Goal: Transaction & Acquisition: Purchase product/service

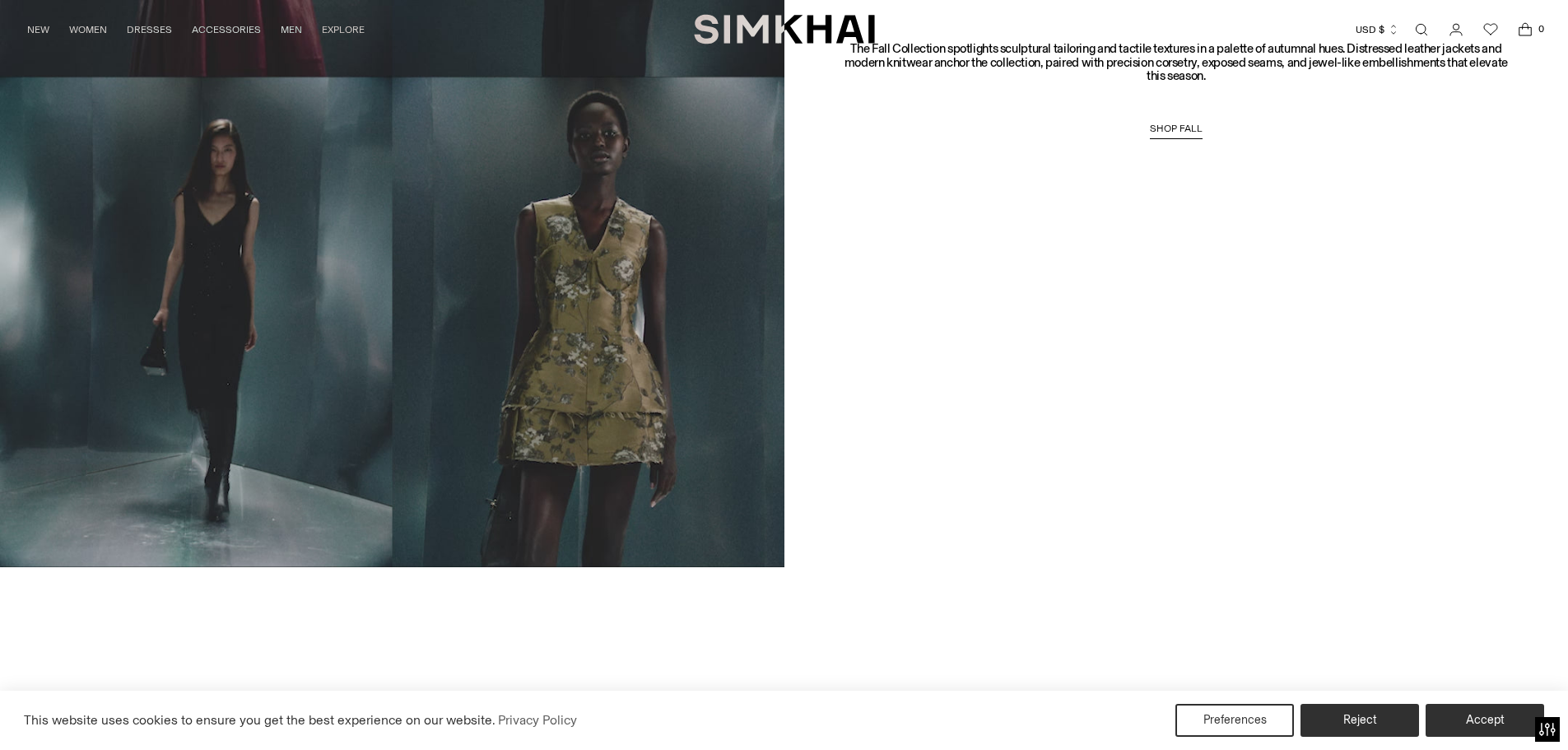
scroll to position [2057, 0]
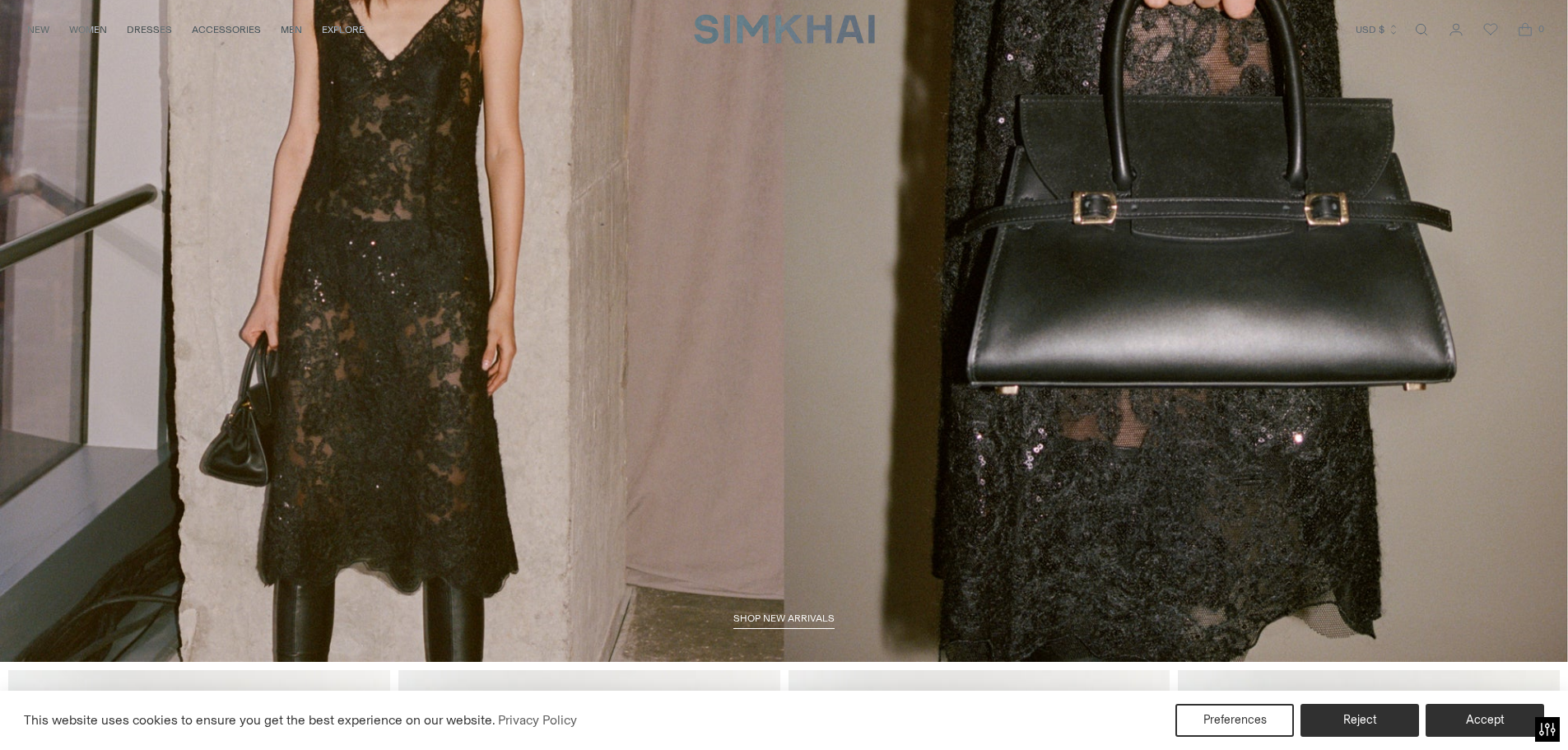
scroll to position [0, 0]
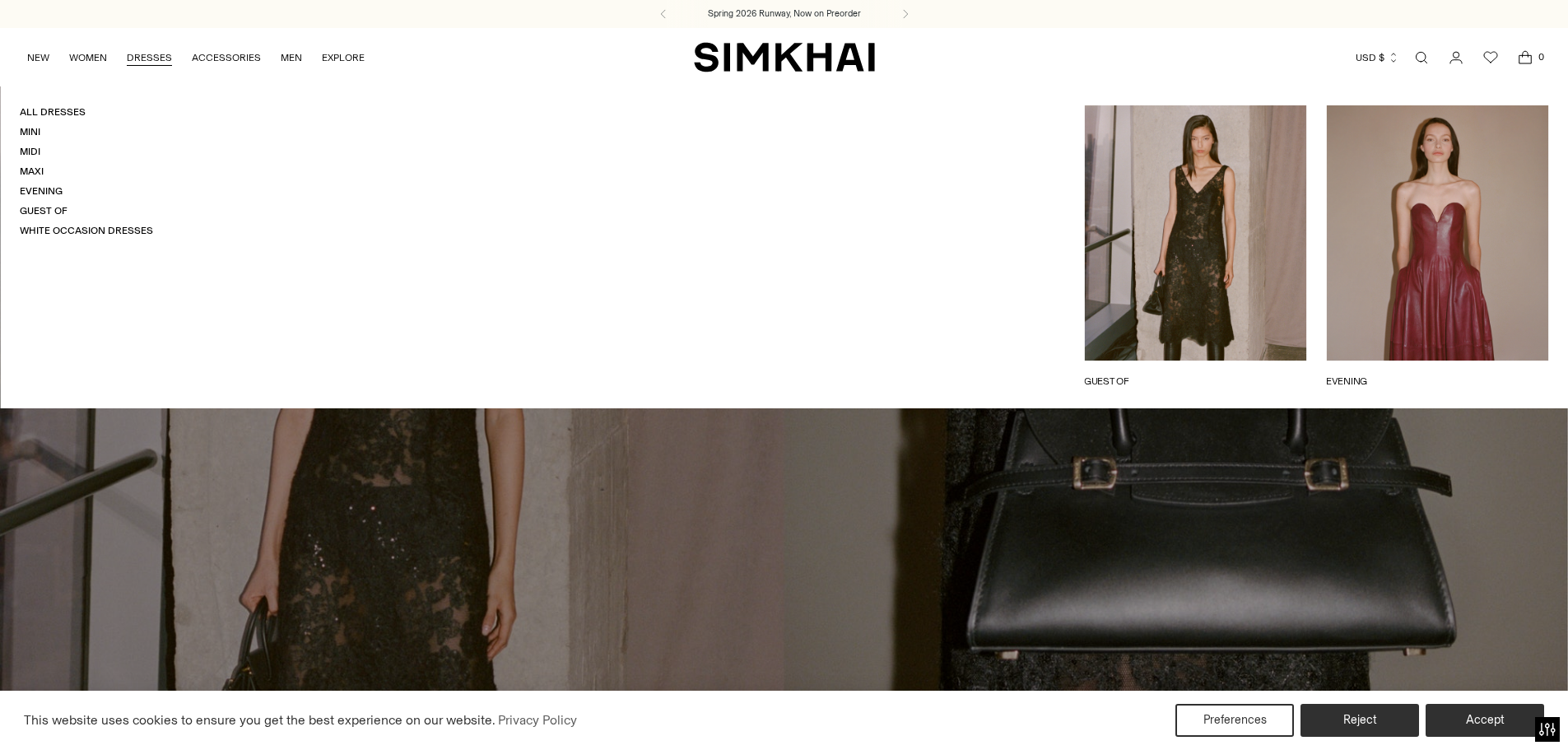
click at [147, 52] on link "DRESSES" at bounding box center [149, 58] width 45 height 36
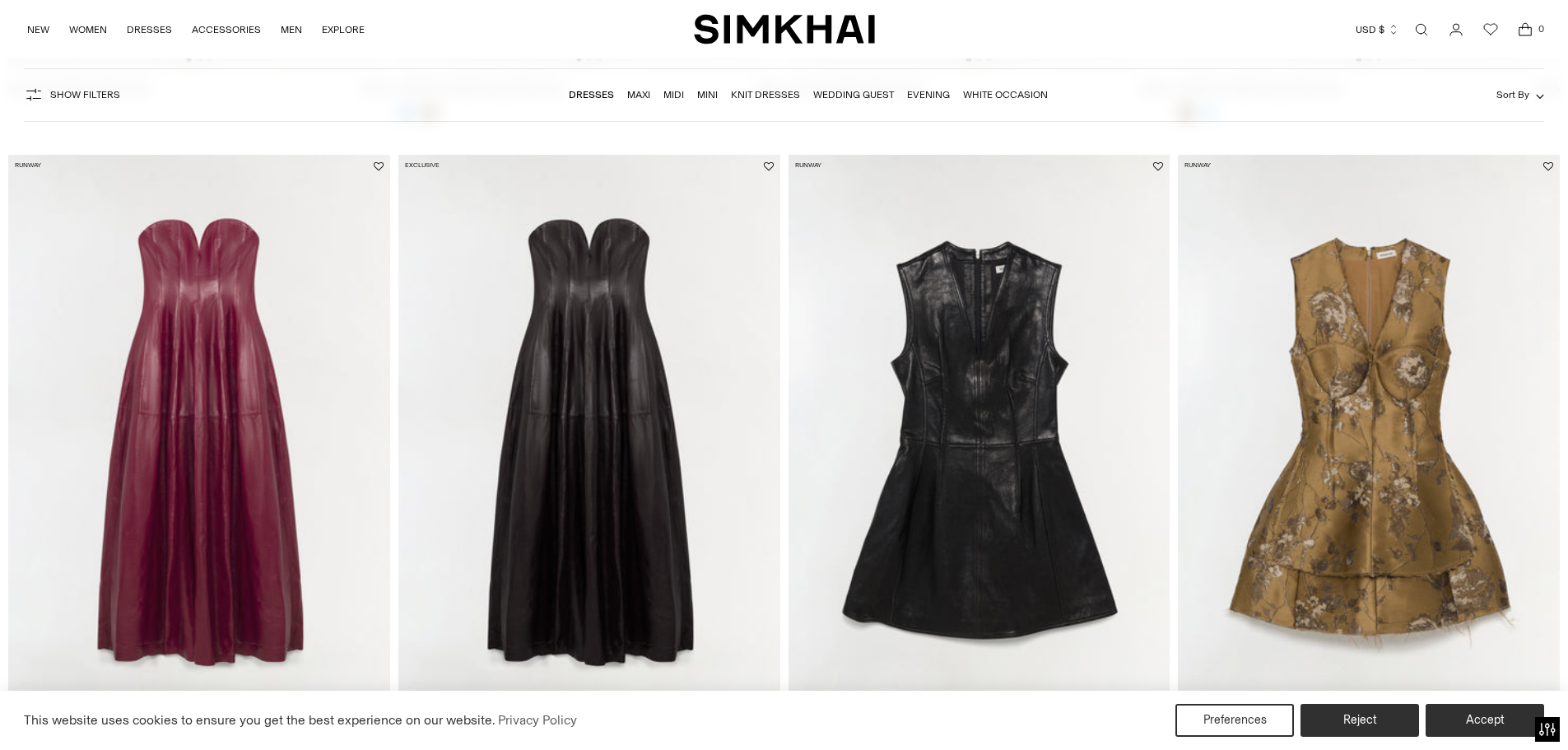
scroll to position [741, 0]
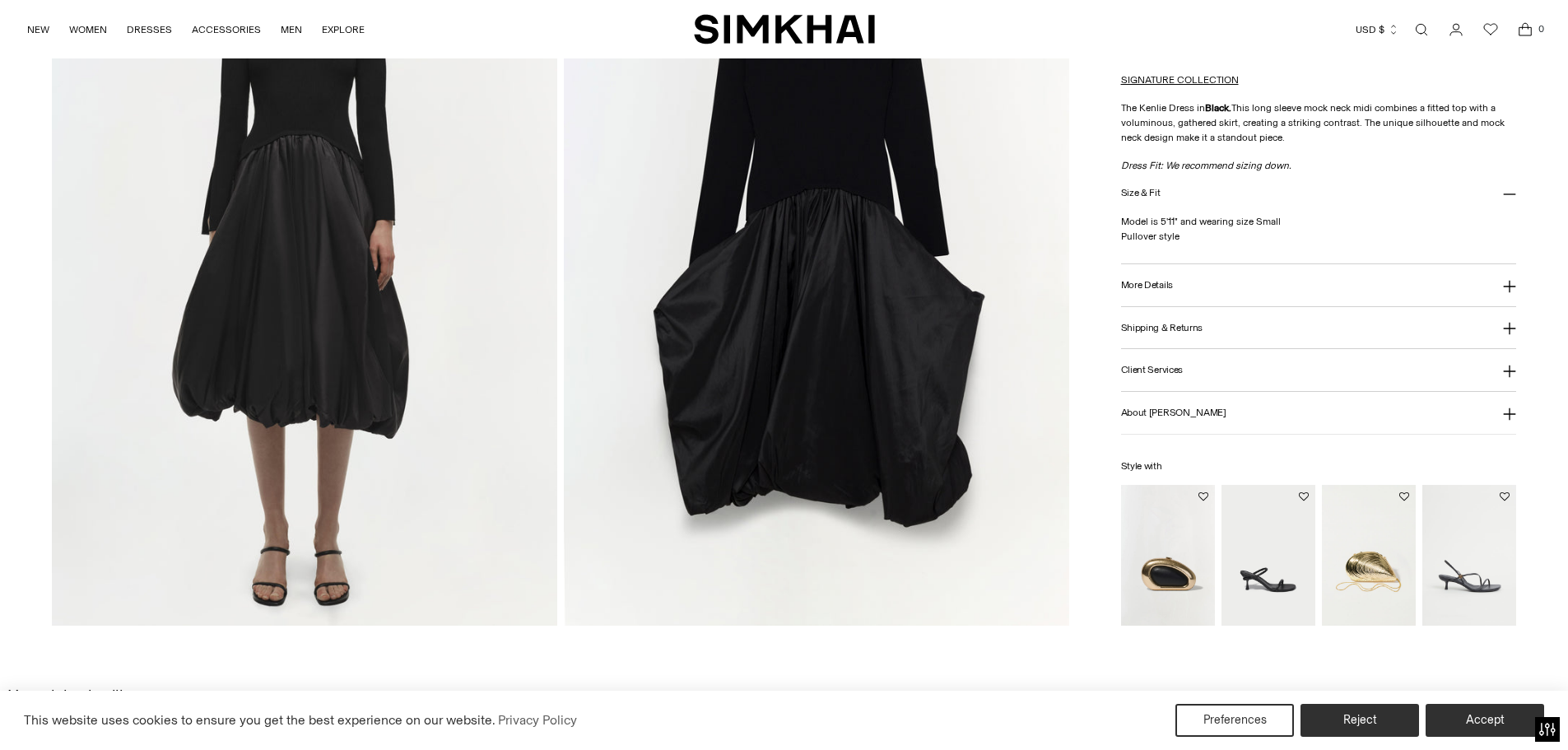
scroll to position [1458, 0]
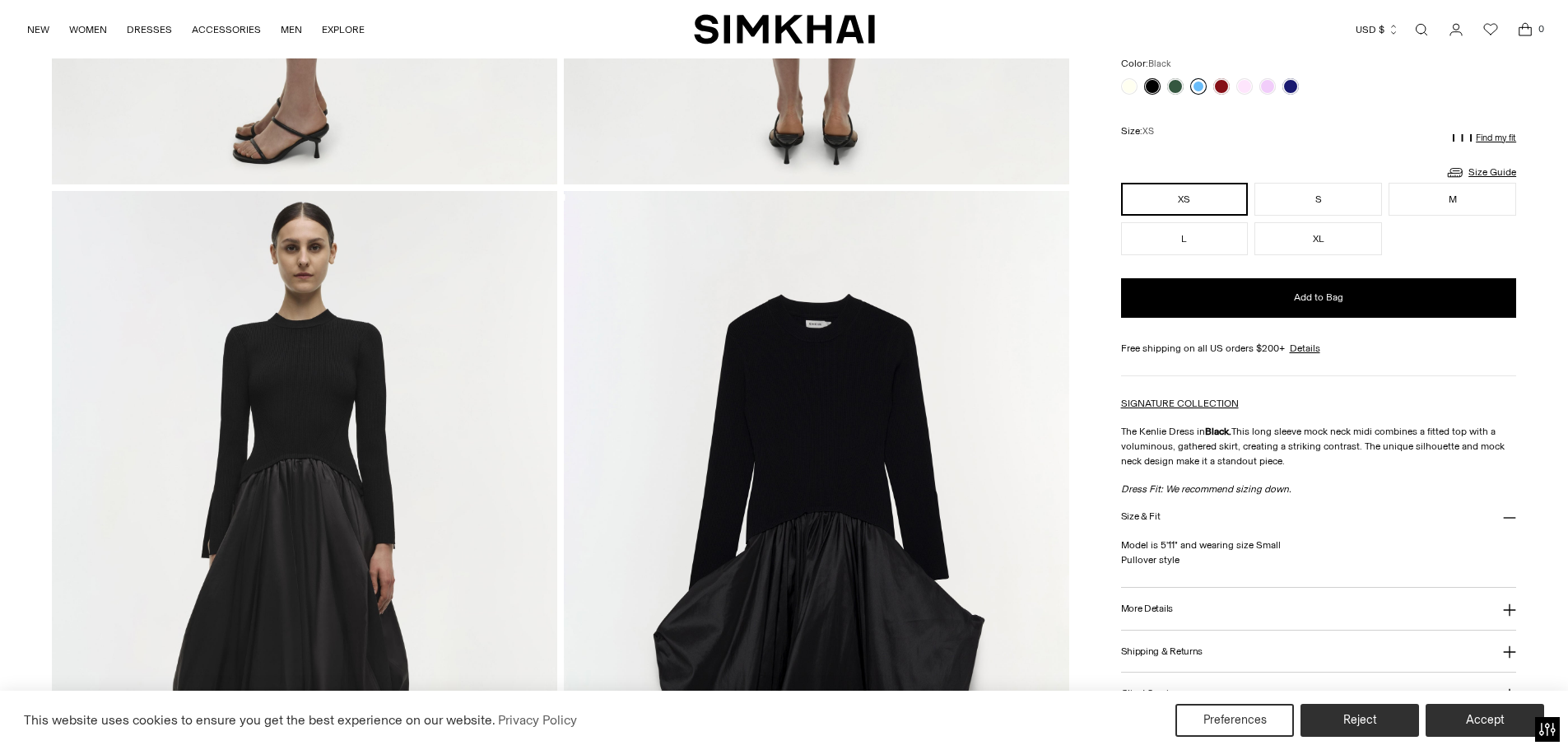
click at [1196, 80] on link at bounding box center [1199, 87] width 16 height 16
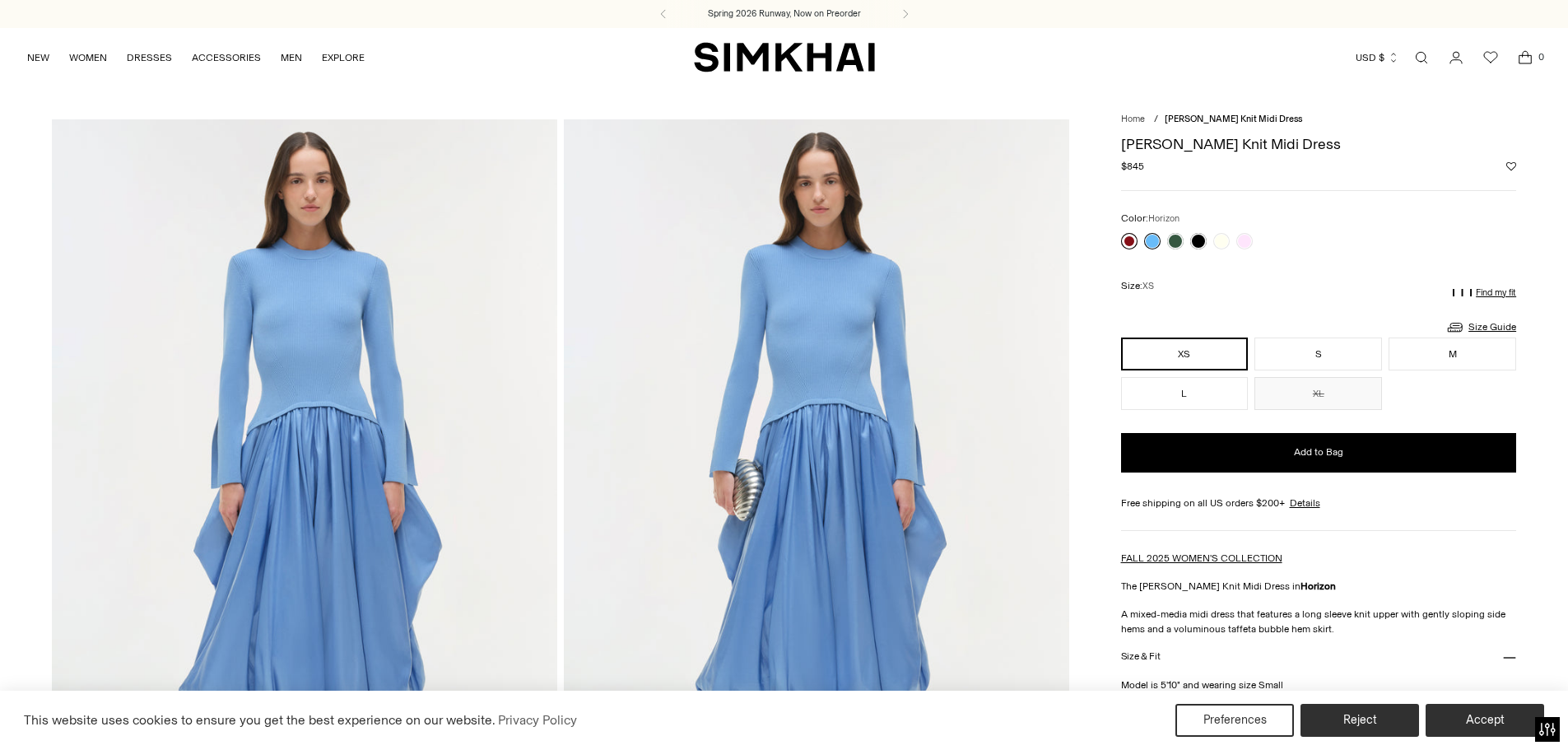
click at [1129, 237] on link at bounding box center [1129, 241] width 16 height 16
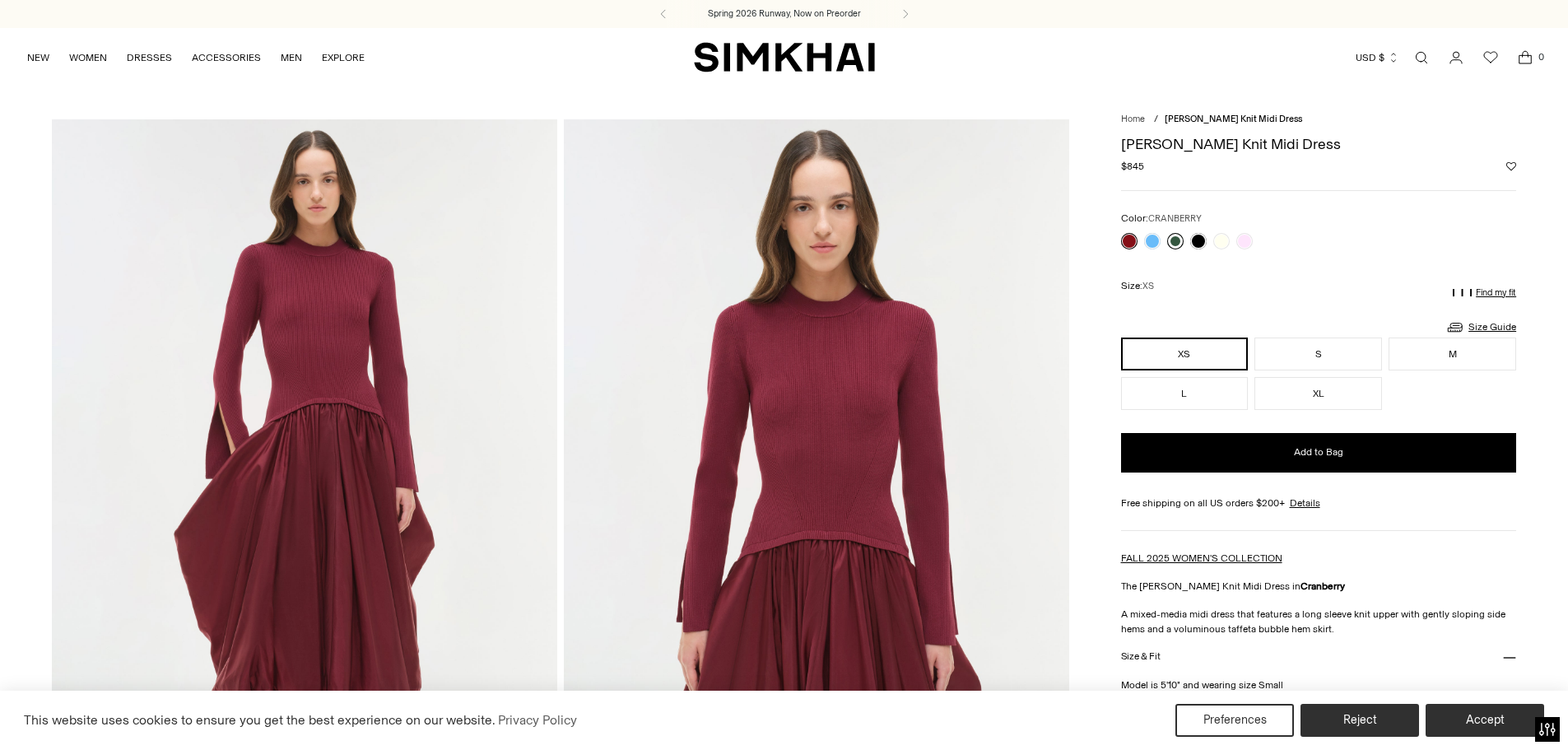
click at [1173, 241] on link at bounding box center [1176, 241] width 16 height 16
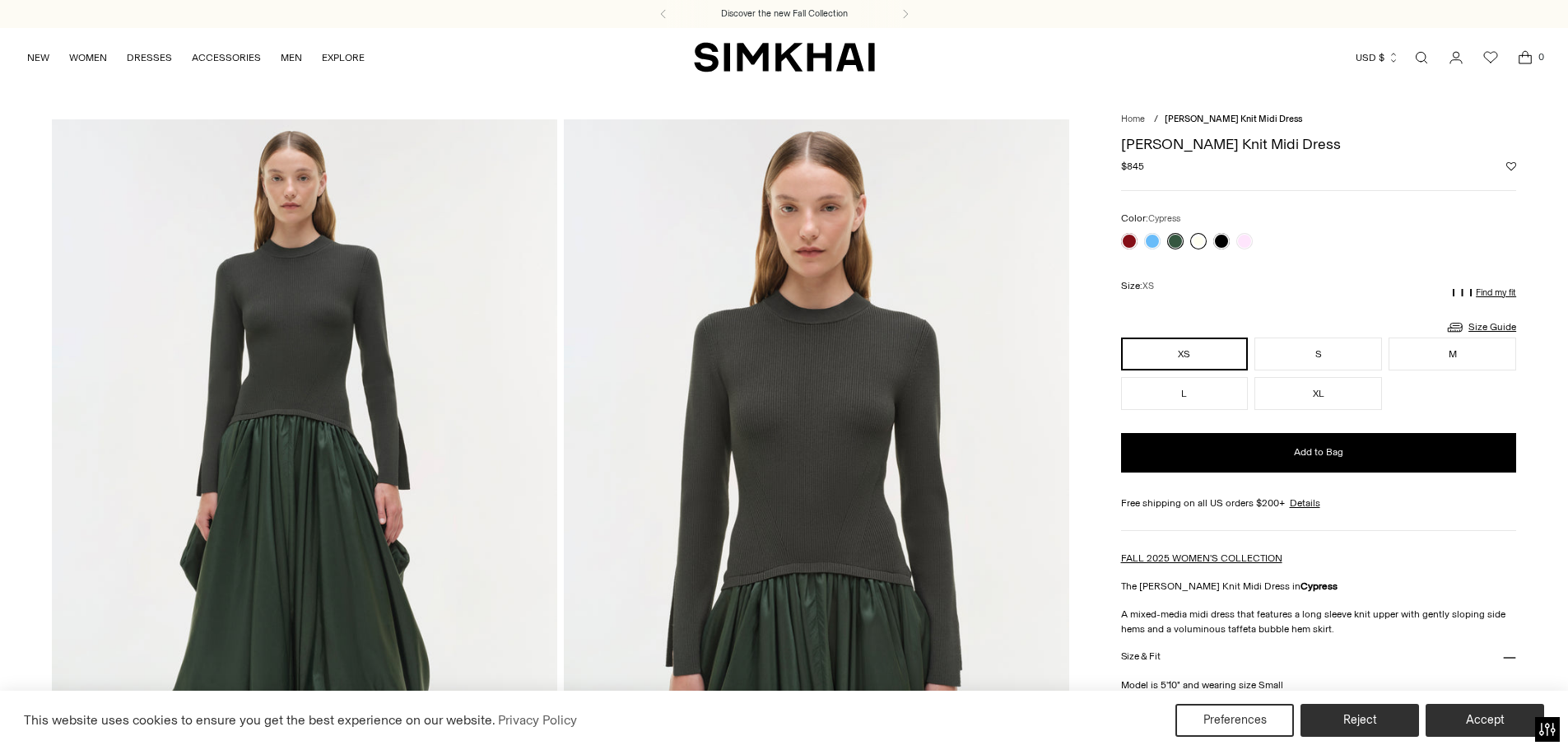
click at [1197, 240] on link at bounding box center [1199, 241] width 16 height 16
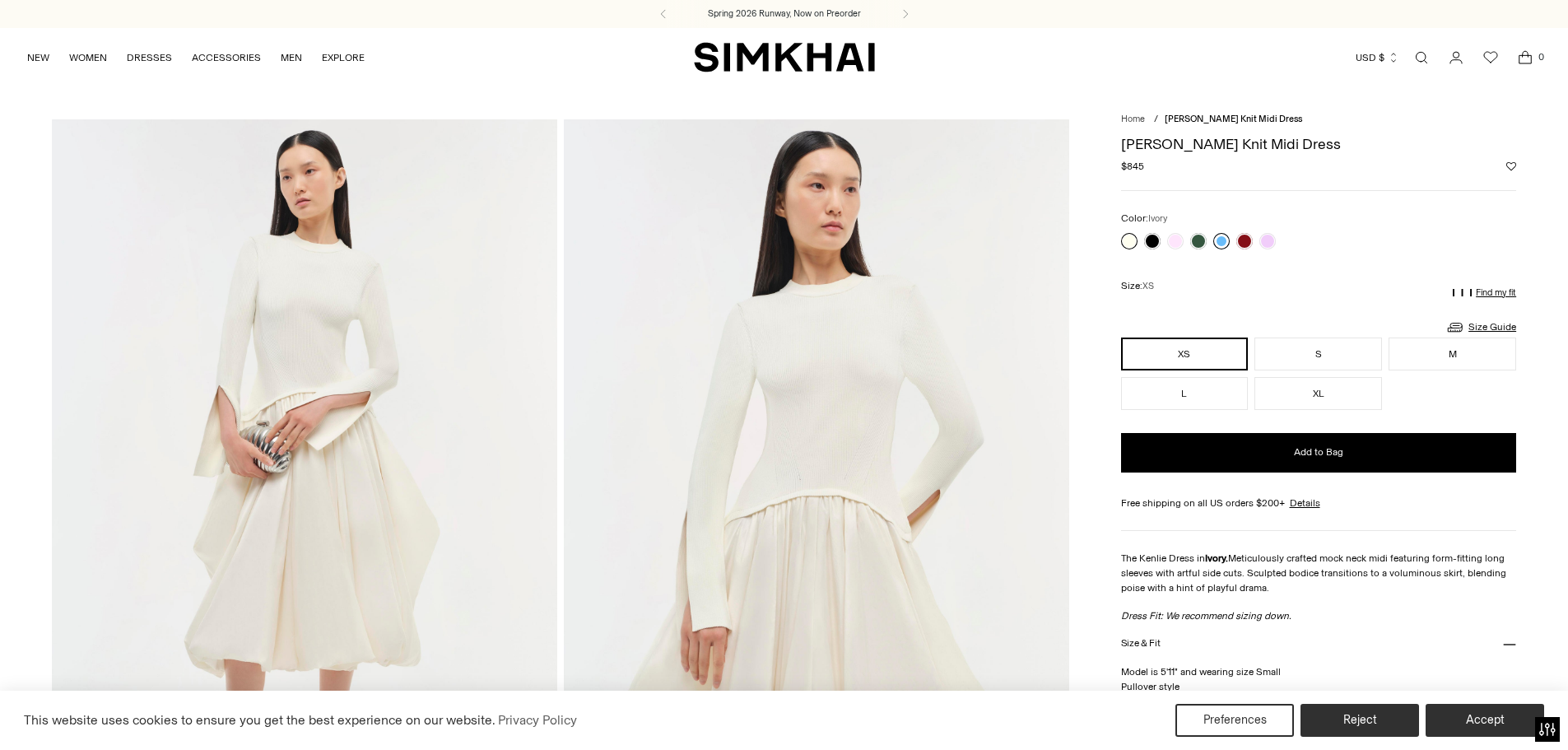
click at [1222, 238] on link at bounding box center [1222, 241] width 16 height 16
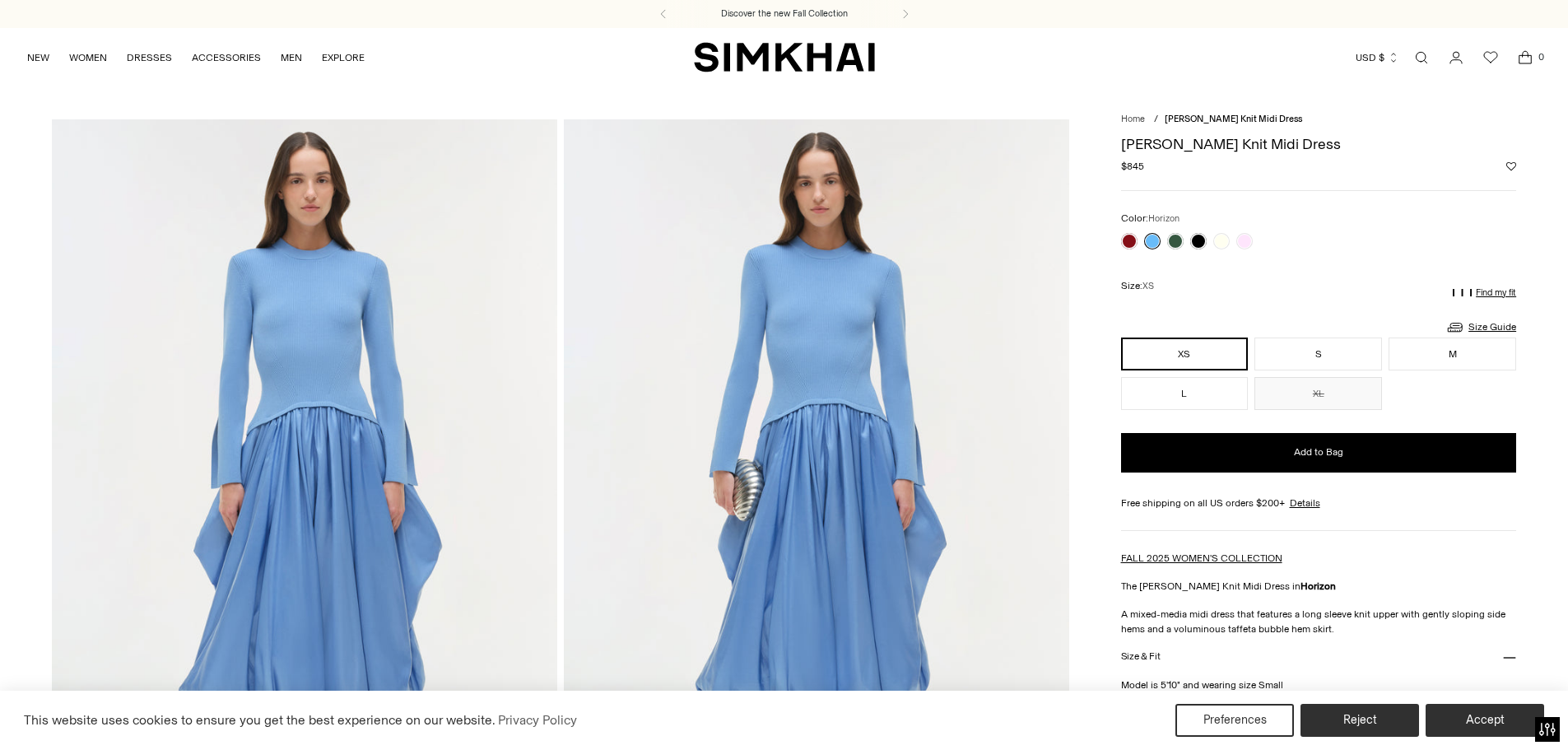
click at [1242, 238] on link at bounding box center [1245, 241] width 16 height 16
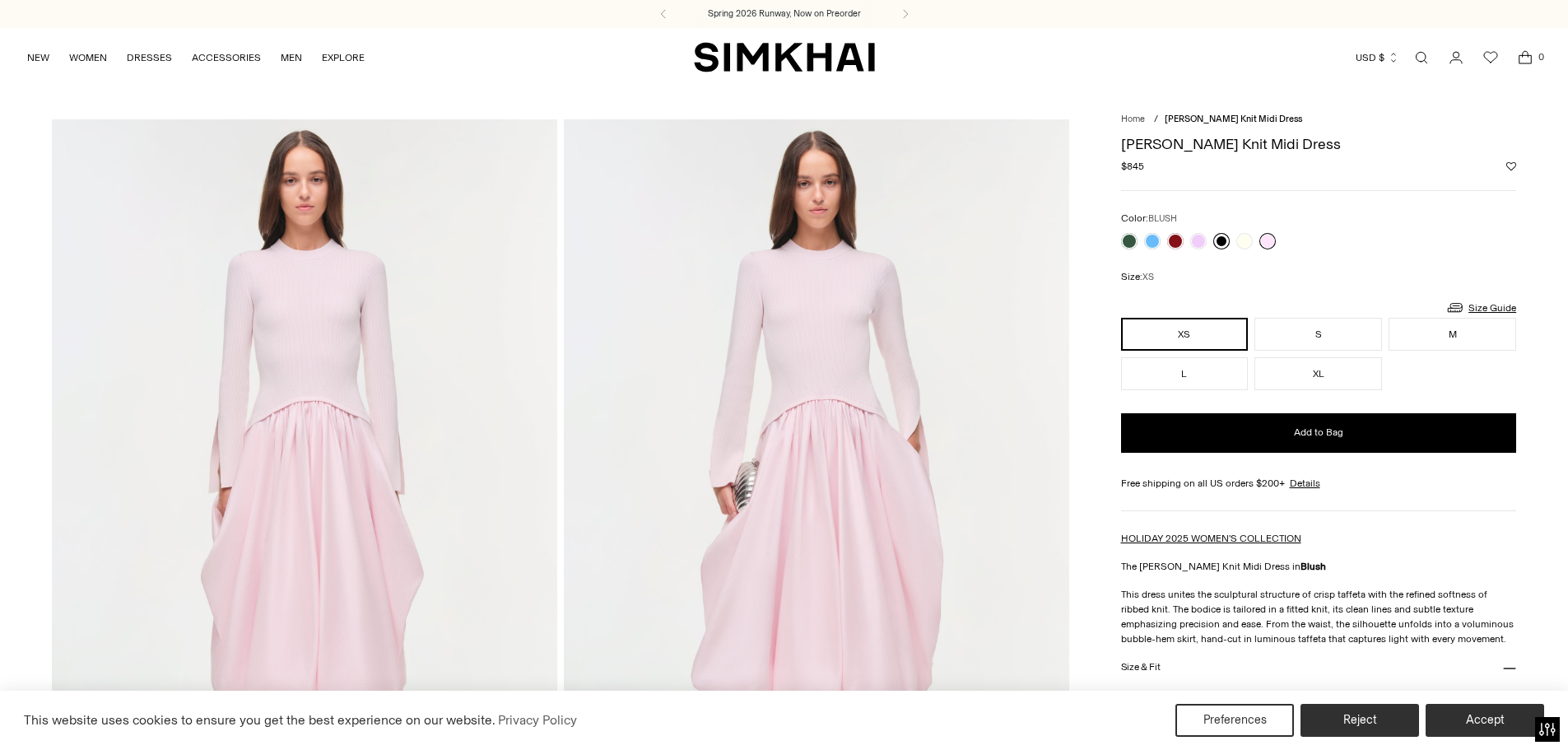
click at [1223, 240] on link at bounding box center [1222, 241] width 16 height 16
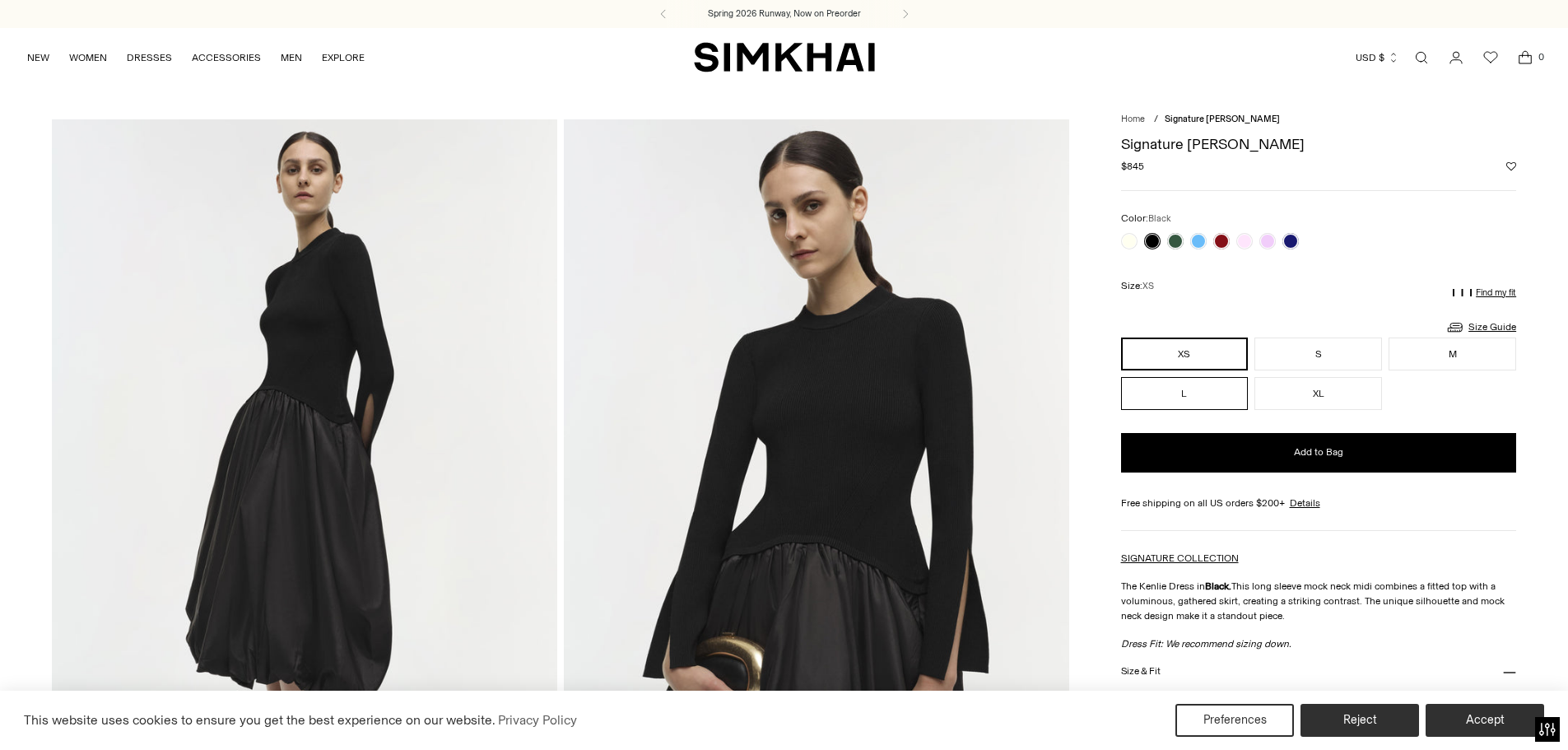
click at [1162, 388] on button "L" at bounding box center [1185, 393] width 128 height 33
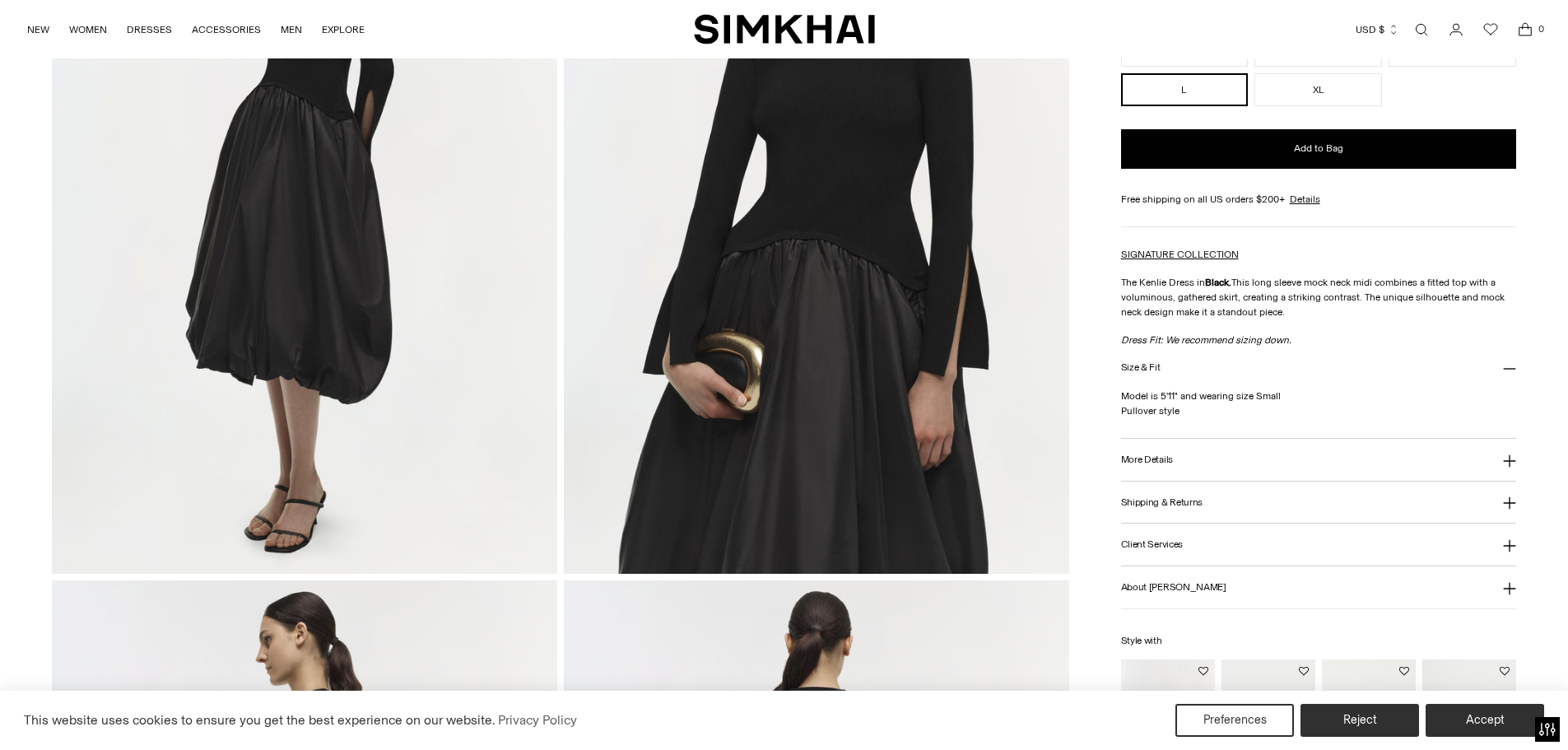
scroll to position [329, 0]
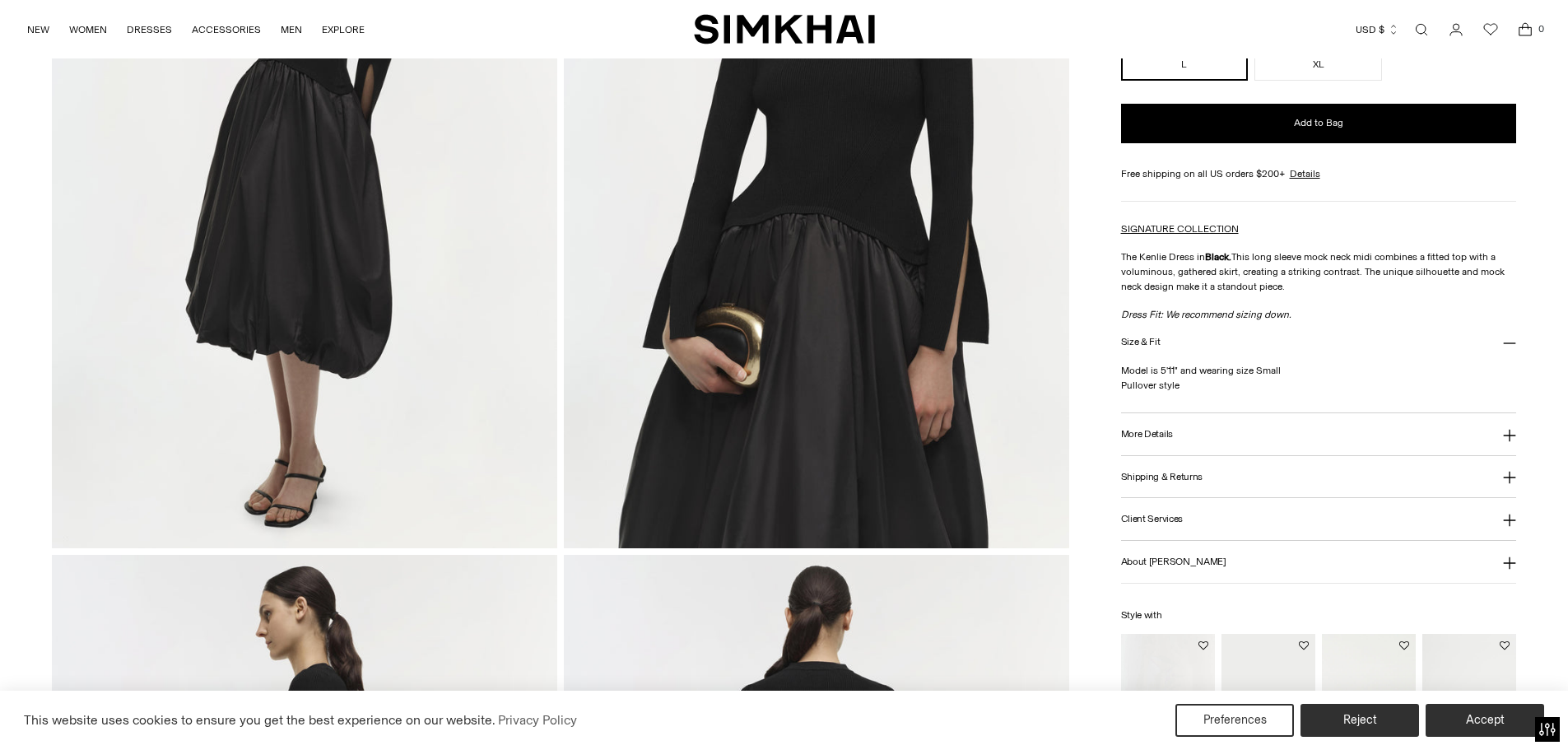
click at [1507, 432] on icon at bounding box center [1509, 435] width 13 height 13
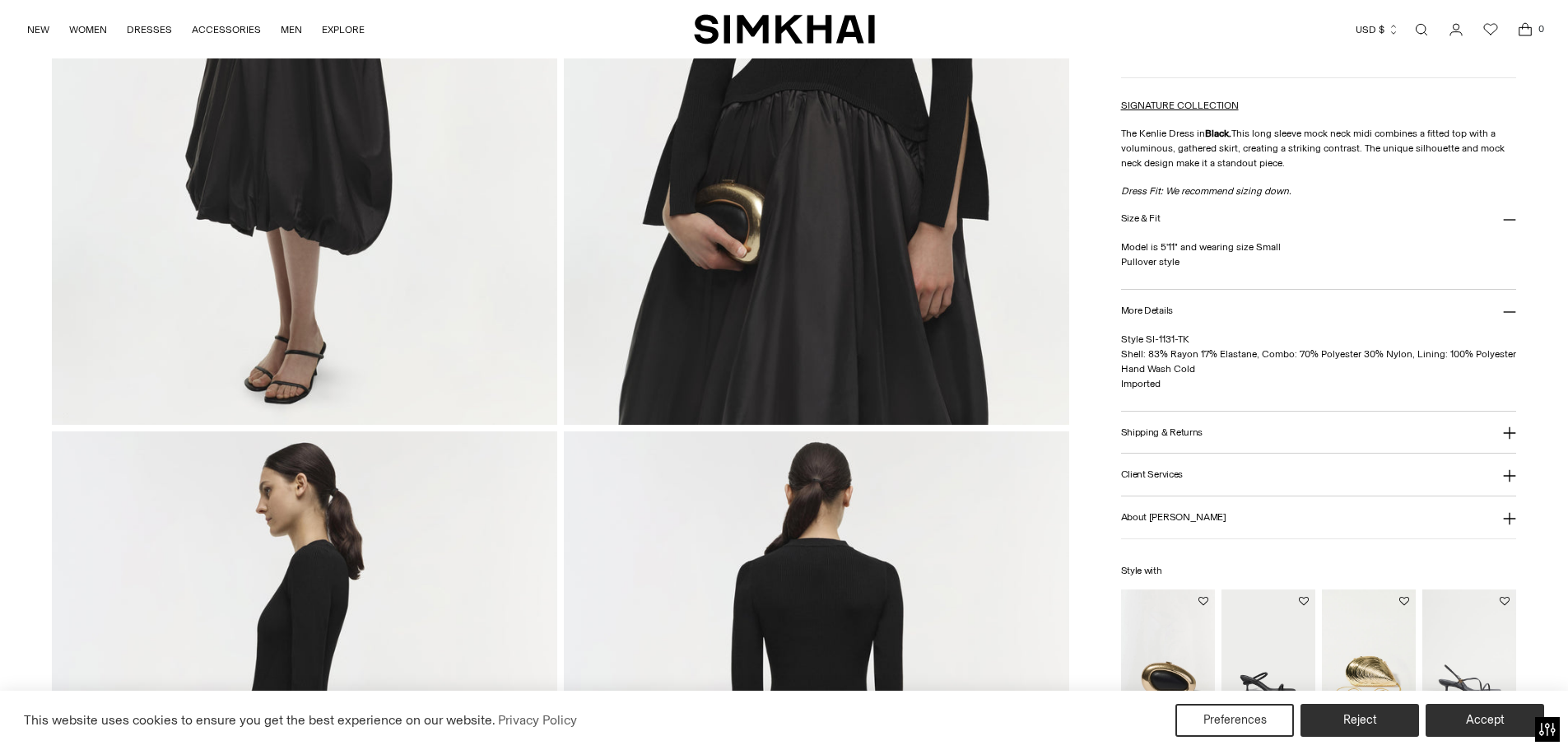
scroll to position [494, 0]
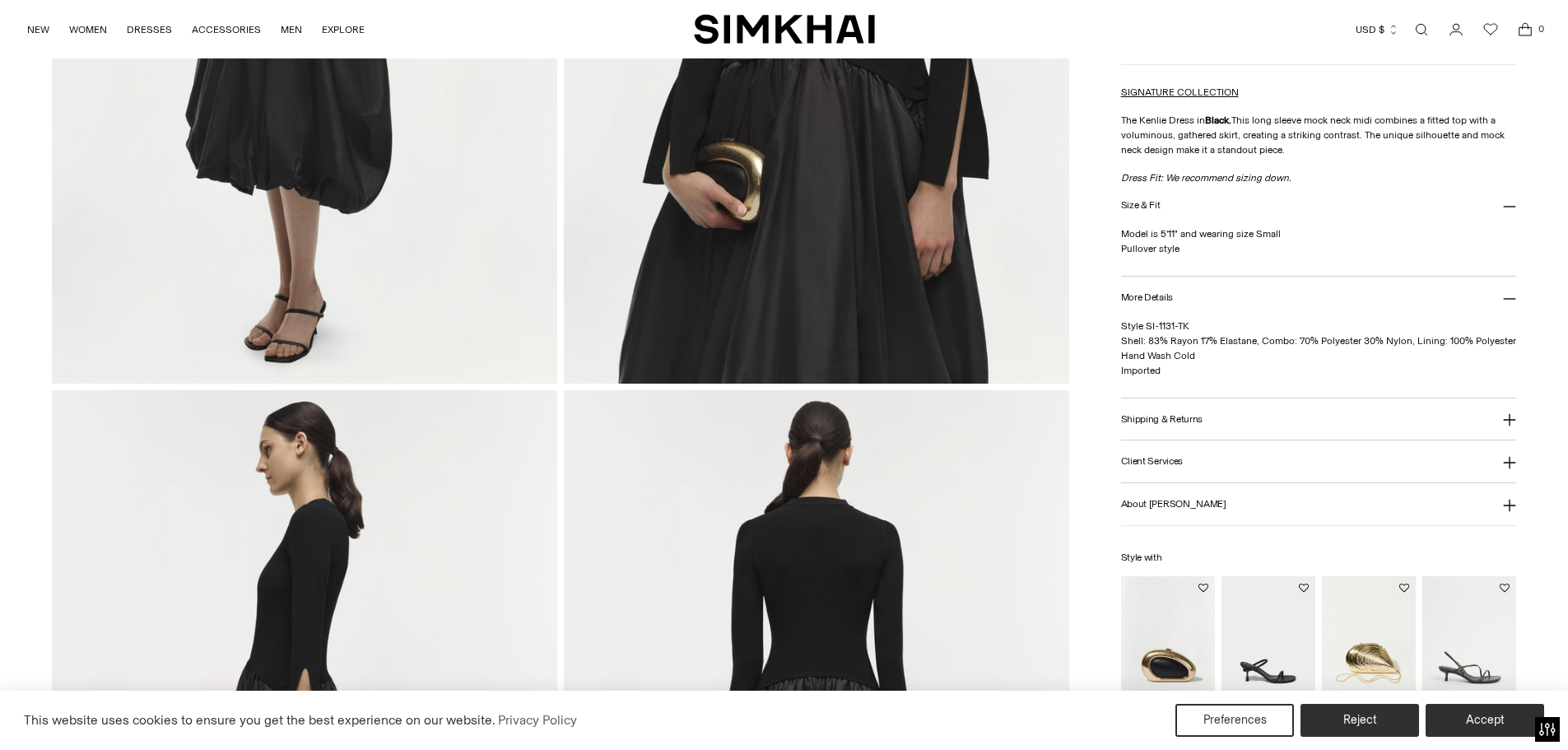
click at [1508, 412] on button "Shipping & Returns" at bounding box center [1319, 419] width 396 height 42
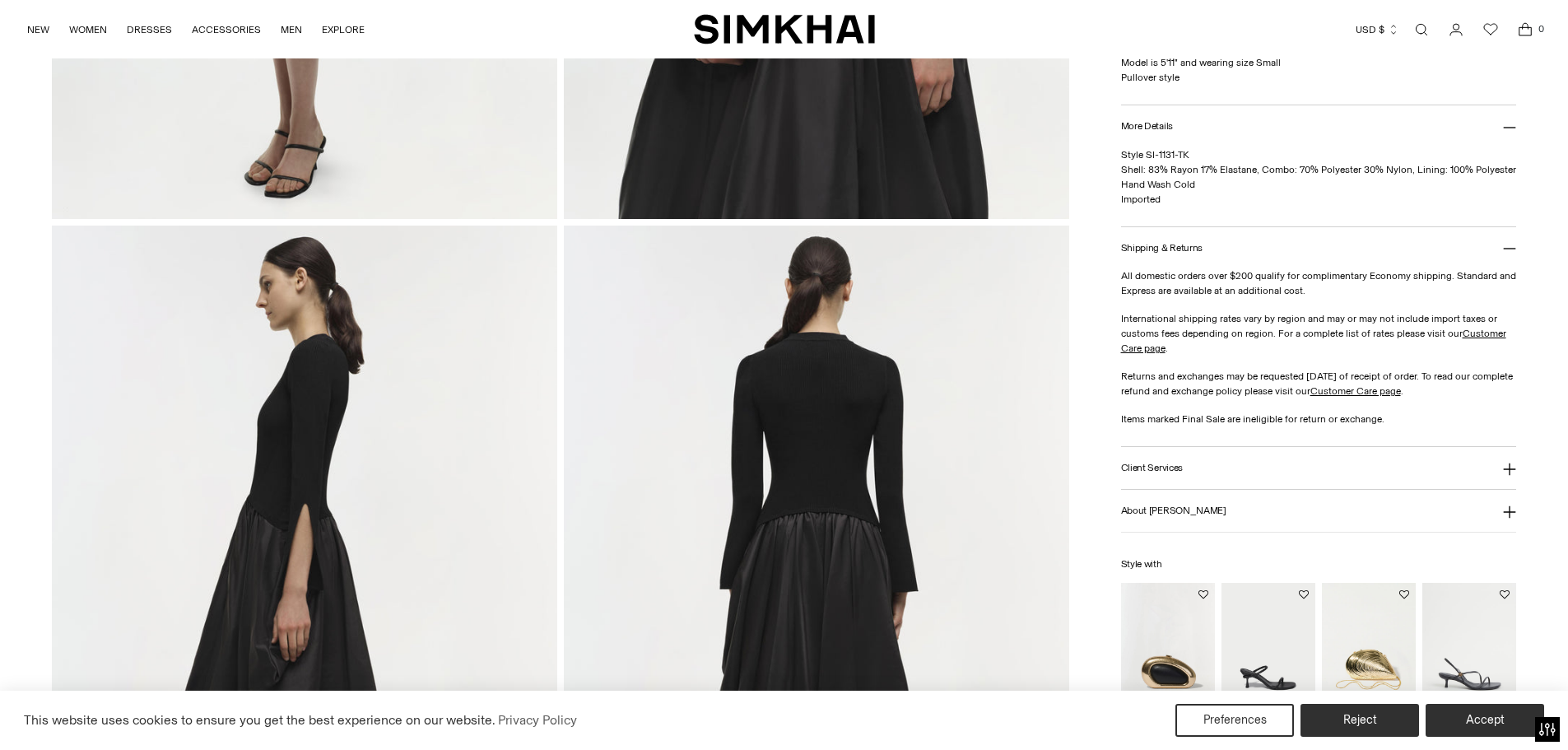
scroll to position [741, 0]
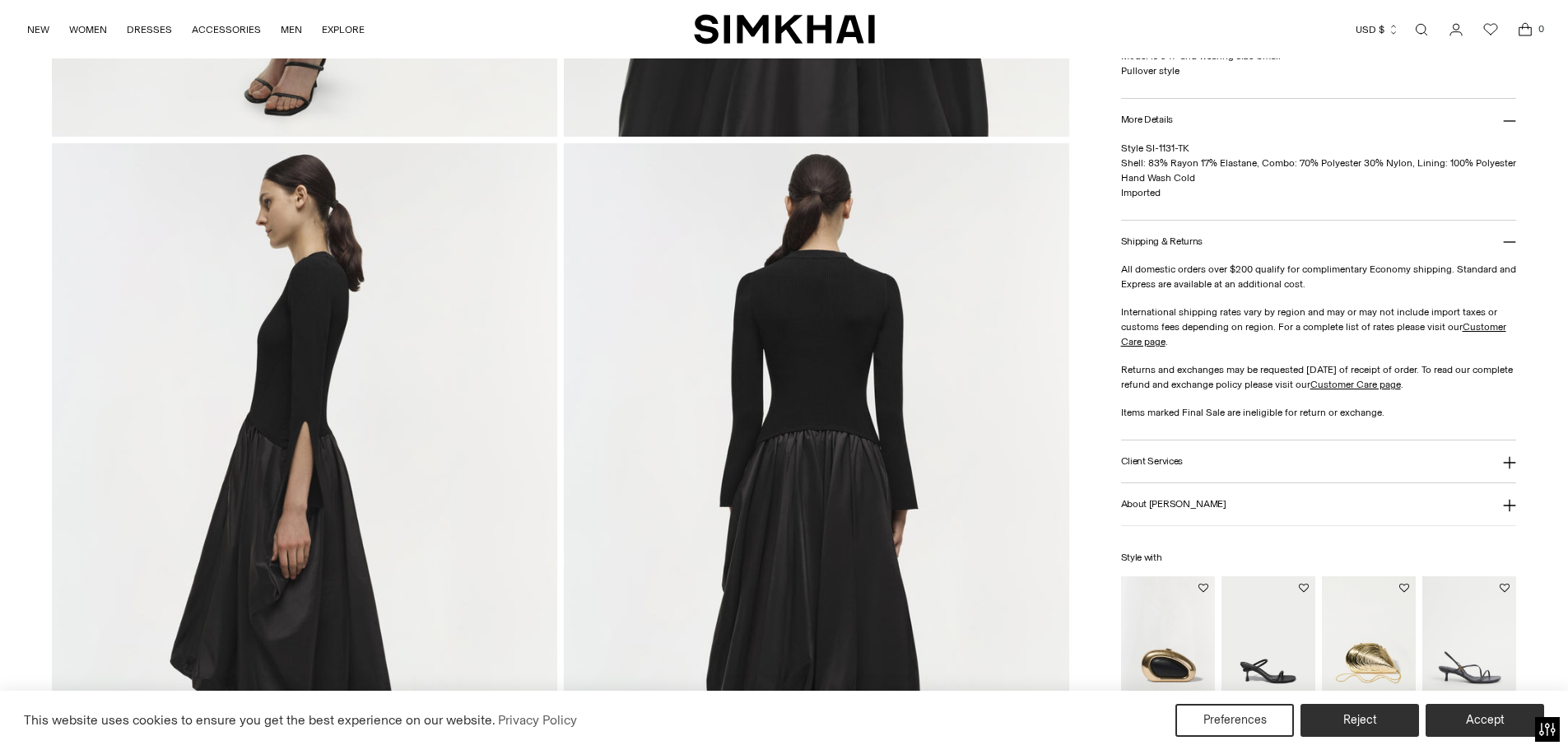
click at [1510, 455] on button "Client Services" at bounding box center [1319, 461] width 396 height 42
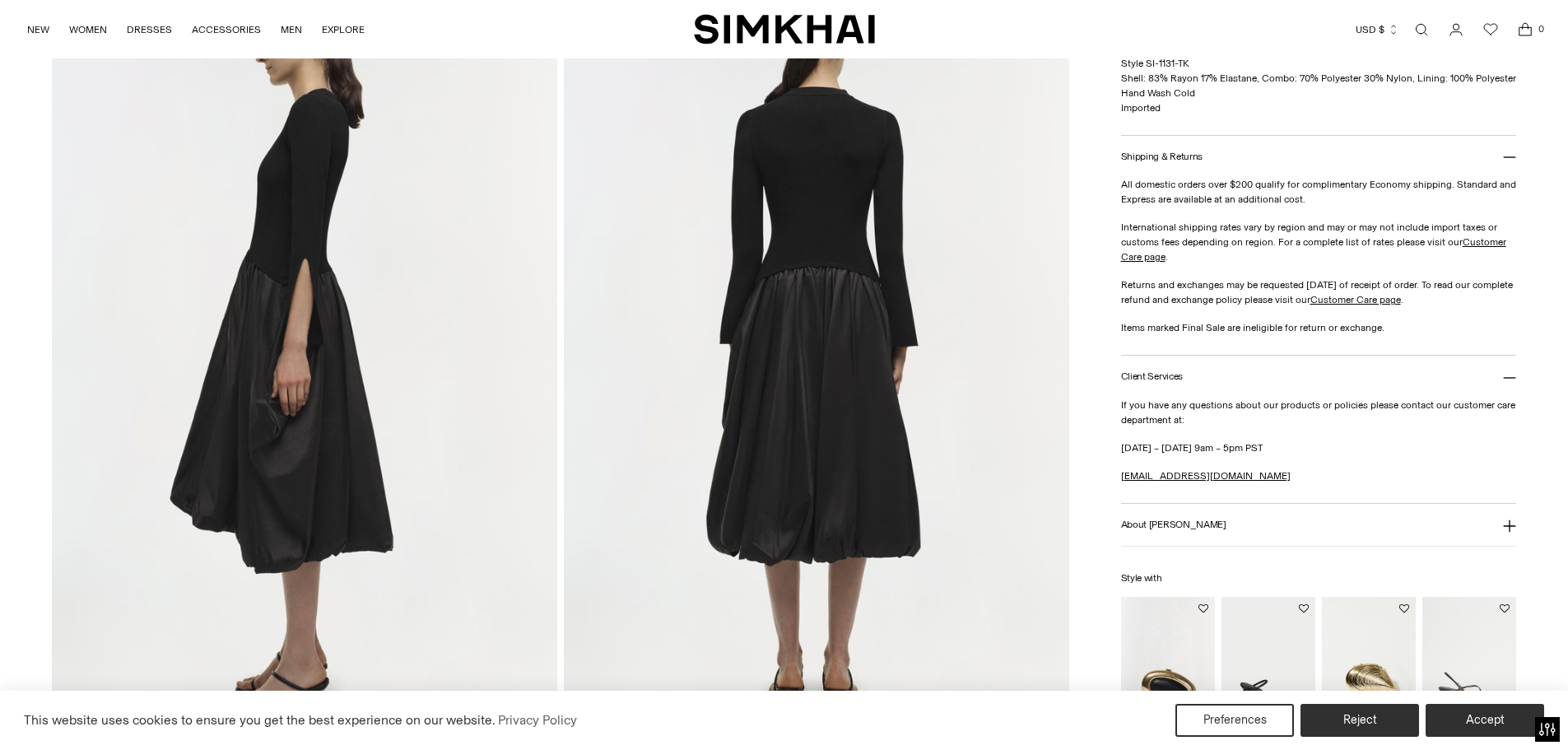
scroll to position [905, 0]
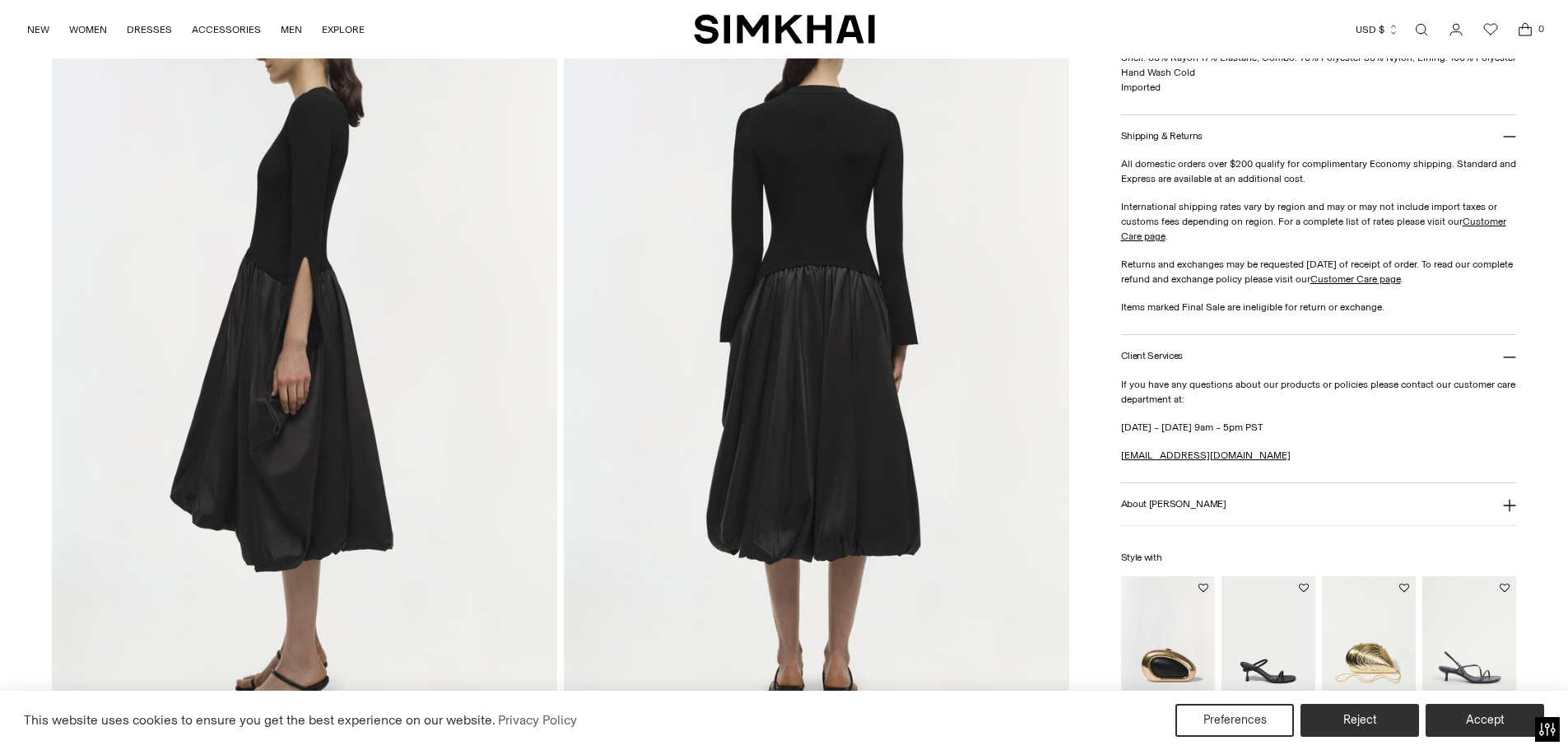
click at [1513, 500] on icon at bounding box center [1509, 505] width 13 height 13
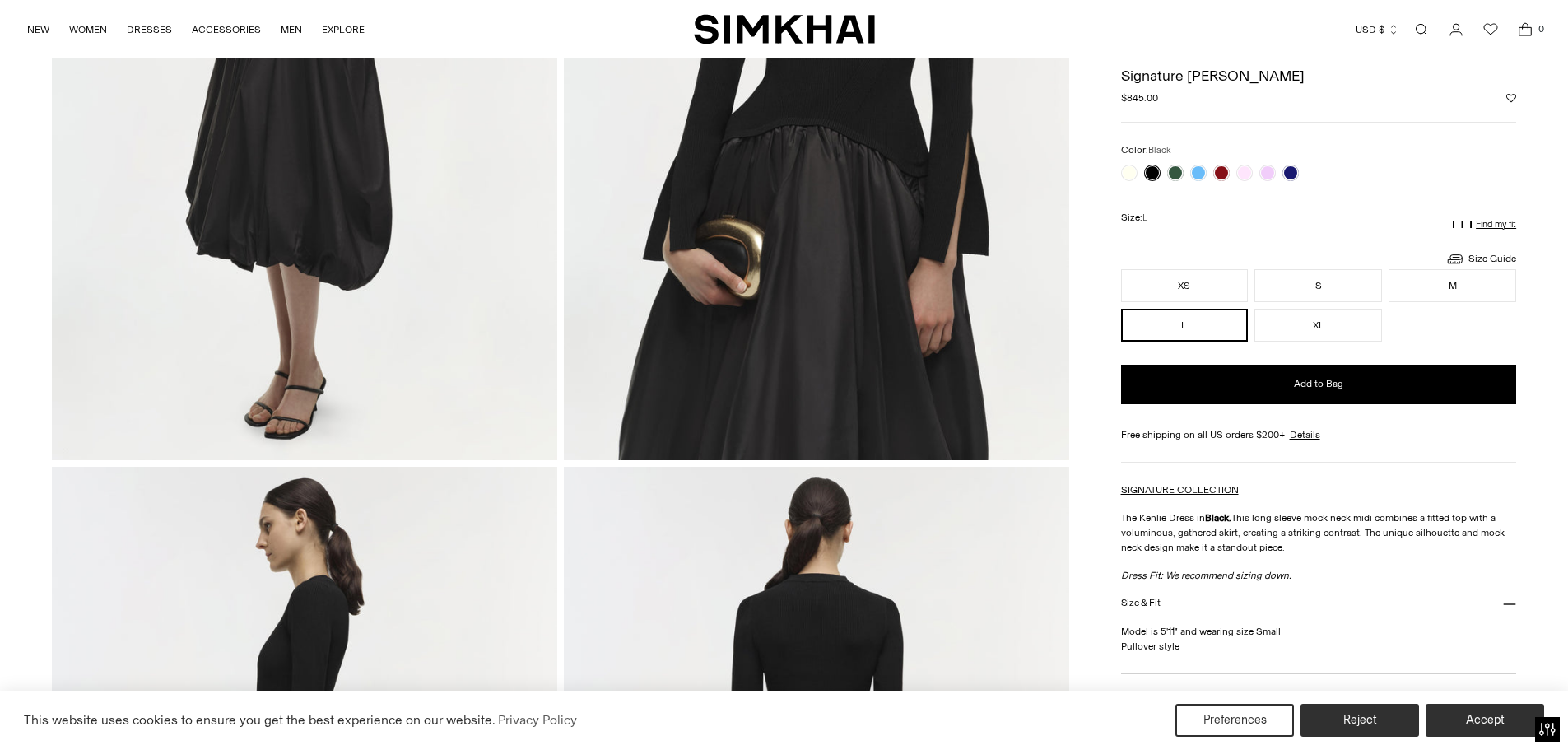
scroll to position [411, 0]
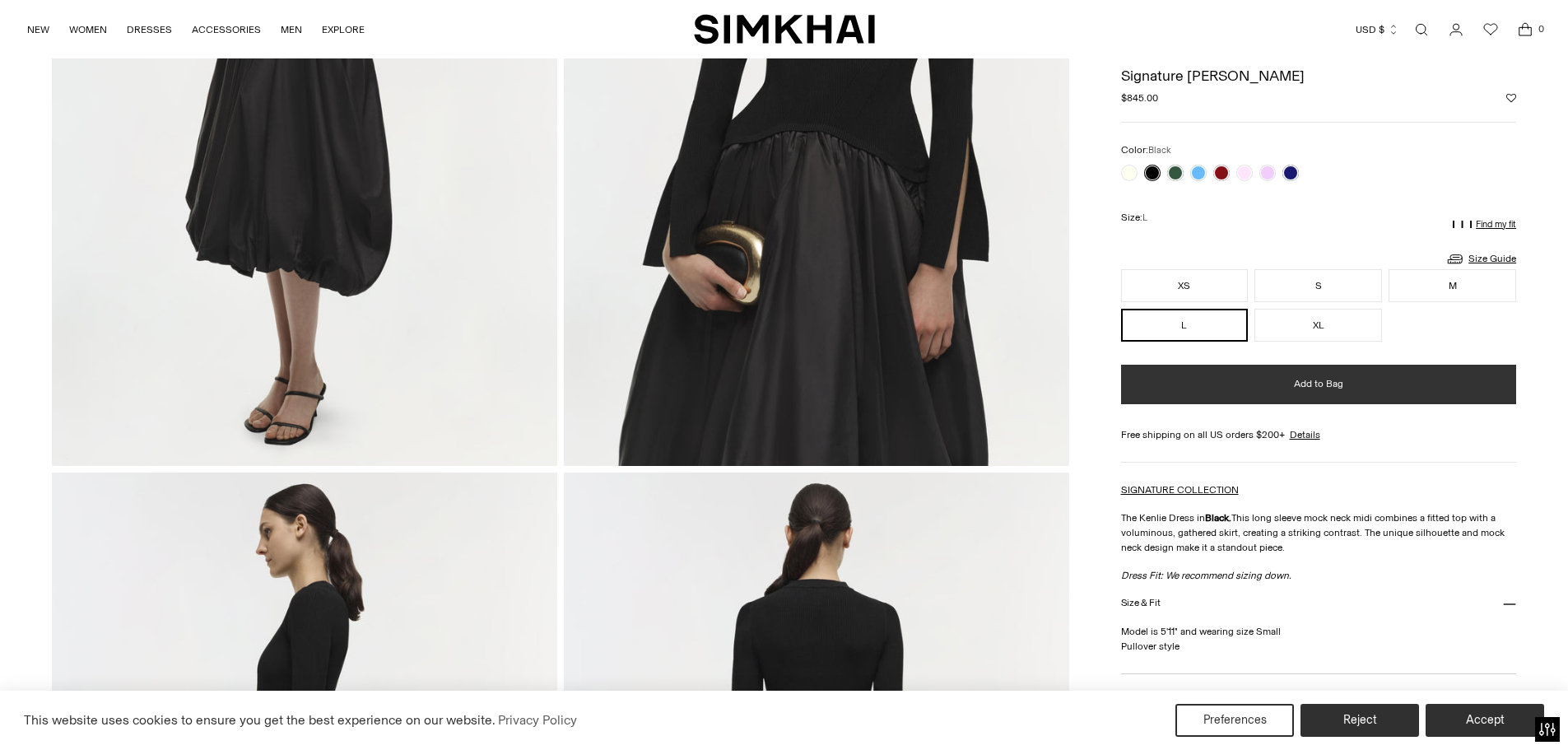
click at [1321, 377] on span "Add to Bag" at bounding box center [1319, 383] width 49 height 14
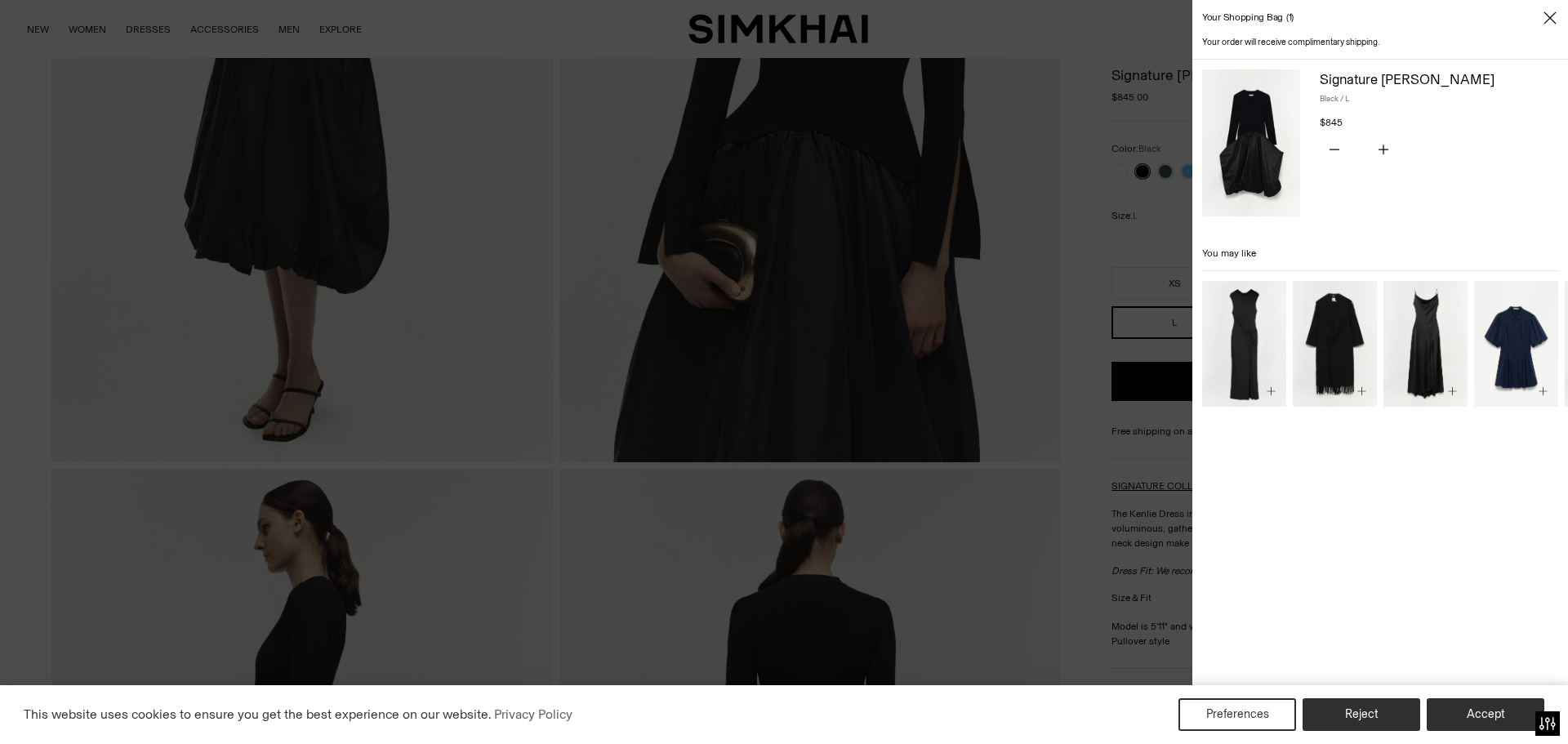
click at [1547, 16] on icon "Close" at bounding box center [1550, 18] width 13 height 16
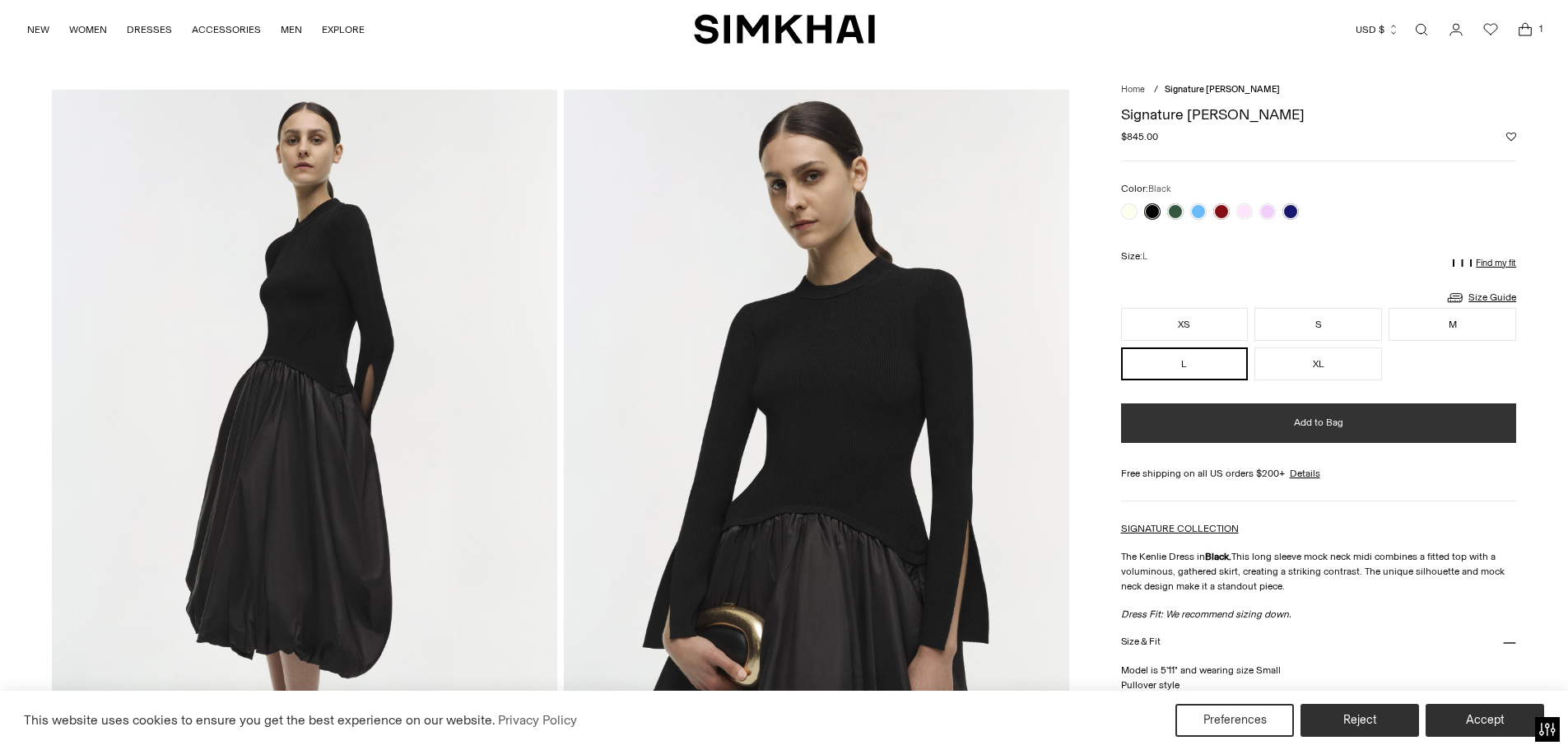
scroll to position [0, 0]
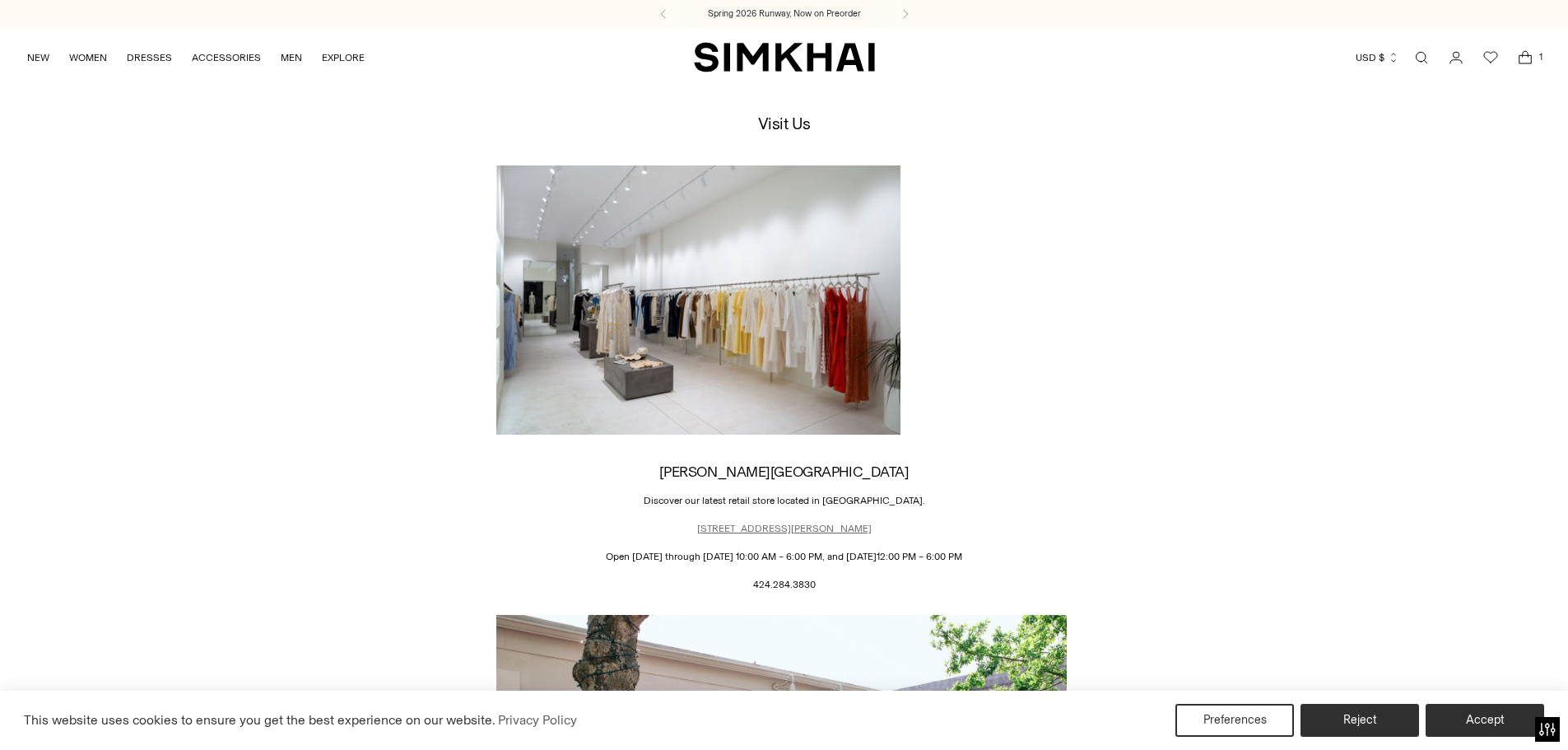
click at [753, 523] on link "365 N Beverly Dr, CA 90210" at bounding box center [785, 528] width 175 height 12
